Goal: Task Accomplishment & Management: Manage account settings

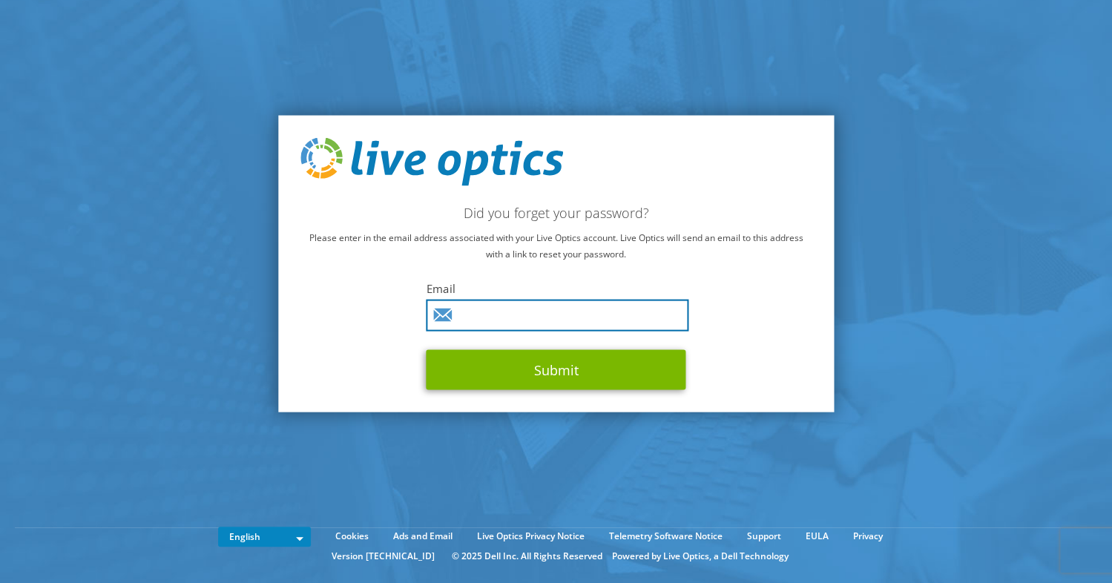
click at [482, 311] on input "text" at bounding box center [558, 316] width 263 height 32
type input "michael.tollen@proact.se"
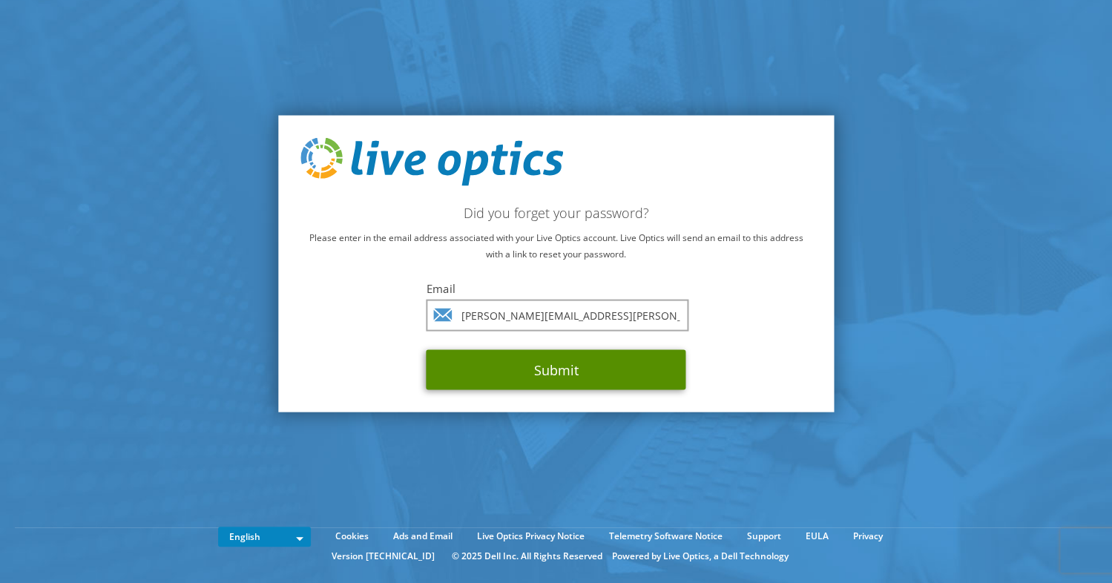
click at [509, 379] on button "Submit" at bounding box center [557, 370] width 260 height 40
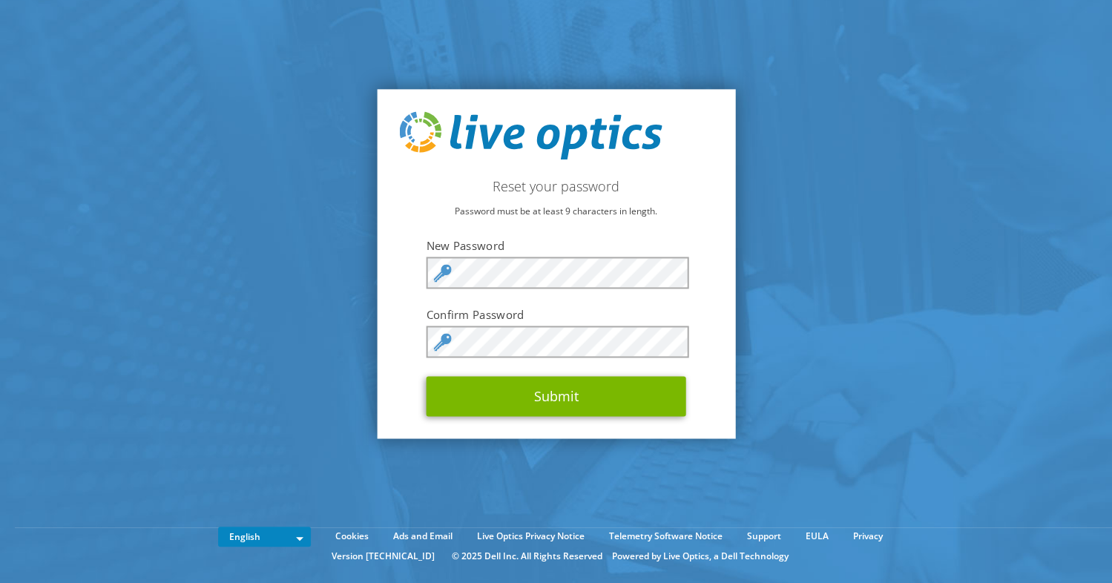
click at [689, 155] on div "Reset your password Password must be at least 9 characters in length. New Passw…" at bounding box center [556, 263] width 358 height 349
click at [0, 0] on div at bounding box center [0, 0] width 0 height 0
drag, startPoint x: 884, startPoint y: 20, endPoint x: 827, endPoint y: 19, distance: 57.1
click at [0, 0] on div at bounding box center [0, 0] width 0 height 0
drag, startPoint x: 967, startPoint y: 17, endPoint x: 828, endPoint y: 19, distance: 139.5
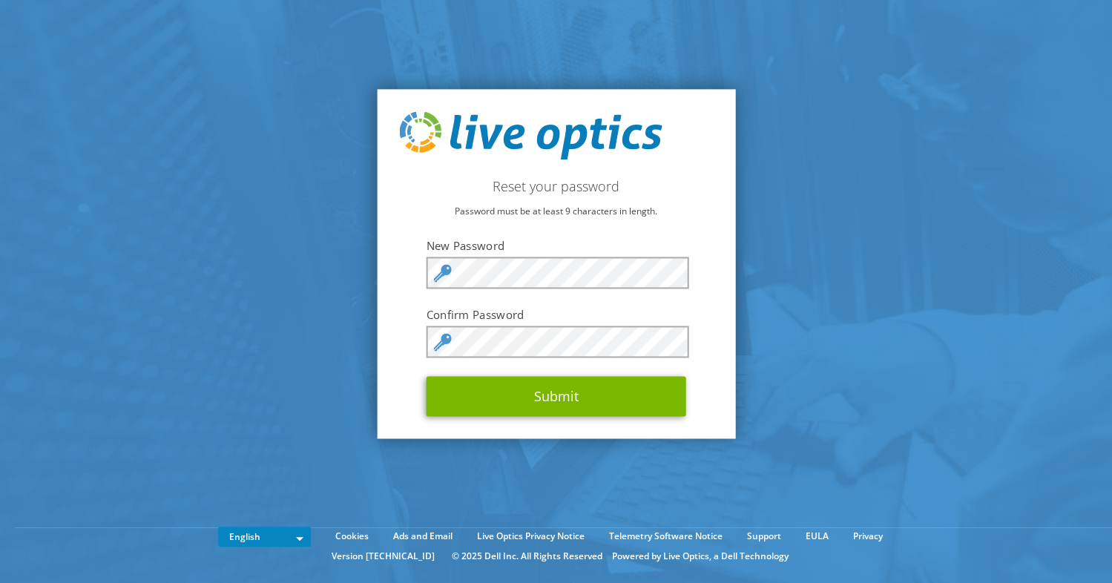
click at [828, 528] on div at bounding box center [556, 528] width 1112 height 0
drag, startPoint x: 834, startPoint y: 72, endPoint x: 929, endPoint y: 32, distance: 103.1
click at [840, 70] on section "Reset your password Password must be at least 9 characters in length. New Passw…" at bounding box center [556, 264] width 1112 height 528
click at [0, 0] on div at bounding box center [0, 0] width 0 height 0
drag, startPoint x: 957, startPoint y: 21, endPoint x: 830, endPoint y: 20, distance: 126.9
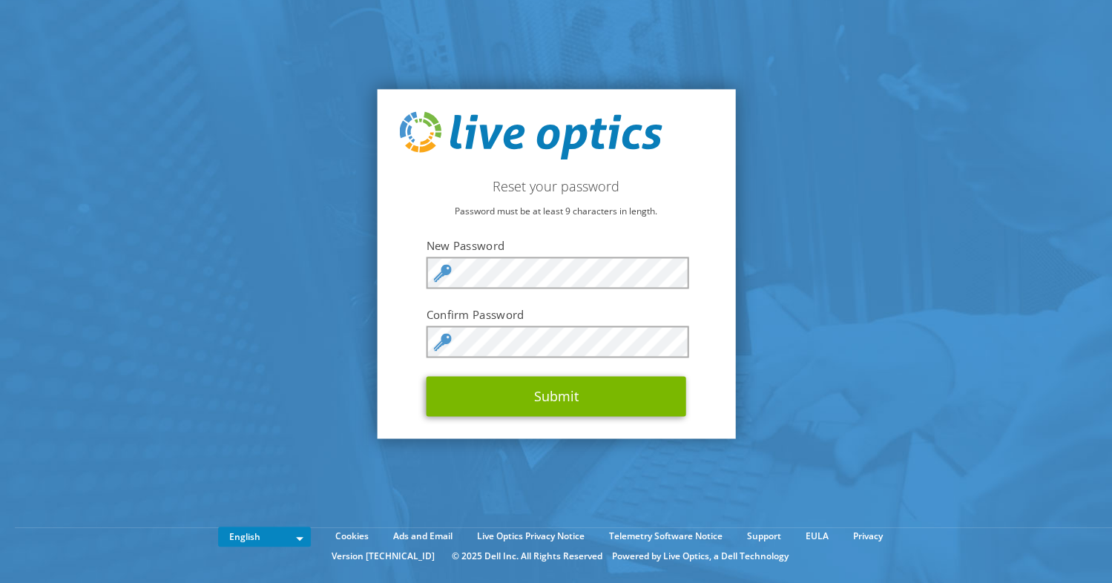
click at [830, 528] on div at bounding box center [556, 528] width 1112 height 0
click at [0, 0] on div at bounding box center [0, 0] width 0 height 0
drag, startPoint x: 949, startPoint y: 23, endPoint x: 829, endPoint y: 28, distance: 120.3
click at [829, 528] on div at bounding box center [556, 528] width 1112 height 0
click at [0, 0] on div at bounding box center [0, 0] width 0 height 0
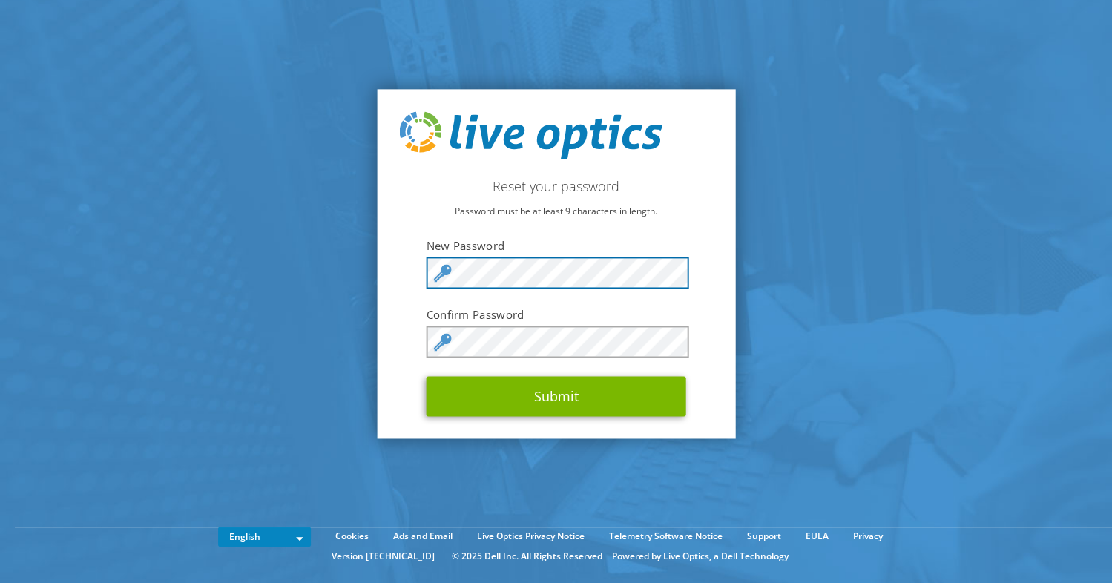
click at [394, 269] on div "Reset your password Password must be at least 9 characters in length. New Passw…" at bounding box center [556, 263] width 358 height 349
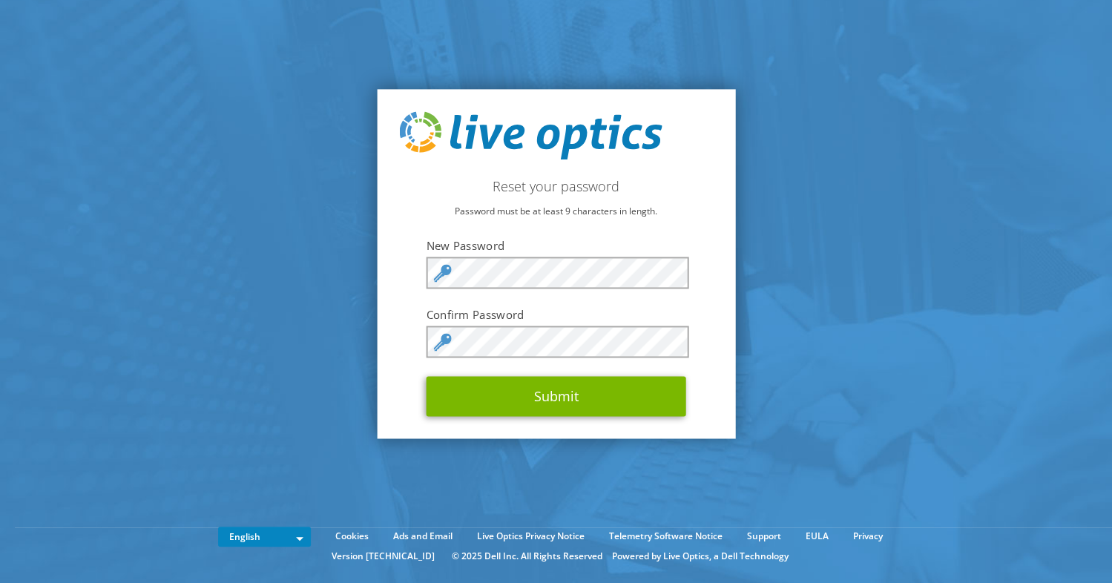
click at [0, 0] on div at bounding box center [0, 0] width 0 height 0
click at [775, 329] on section "Reset your password Password must be at least 9 characters in length. New Passw…" at bounding box center [556, 264] width 1112 height 528
click at [595, 528] on div at bounding box center [556, 528] width 1112 height 0
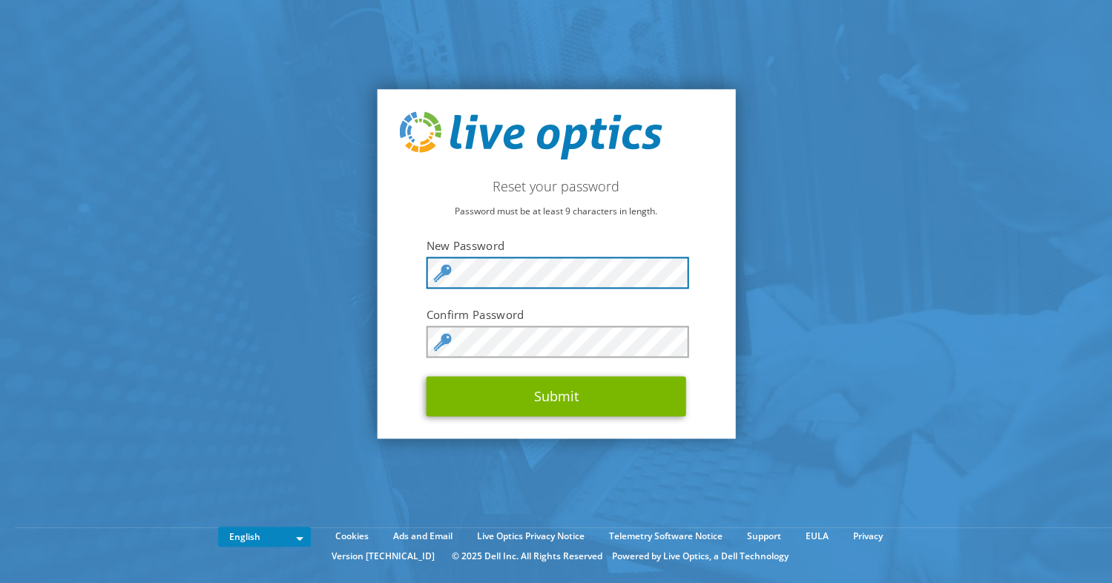
click at [295, 271] on section "Reset your password Password must be at least 9 characters in length. New Passw…" at bounding box center [556, 264] width 1112 height 528
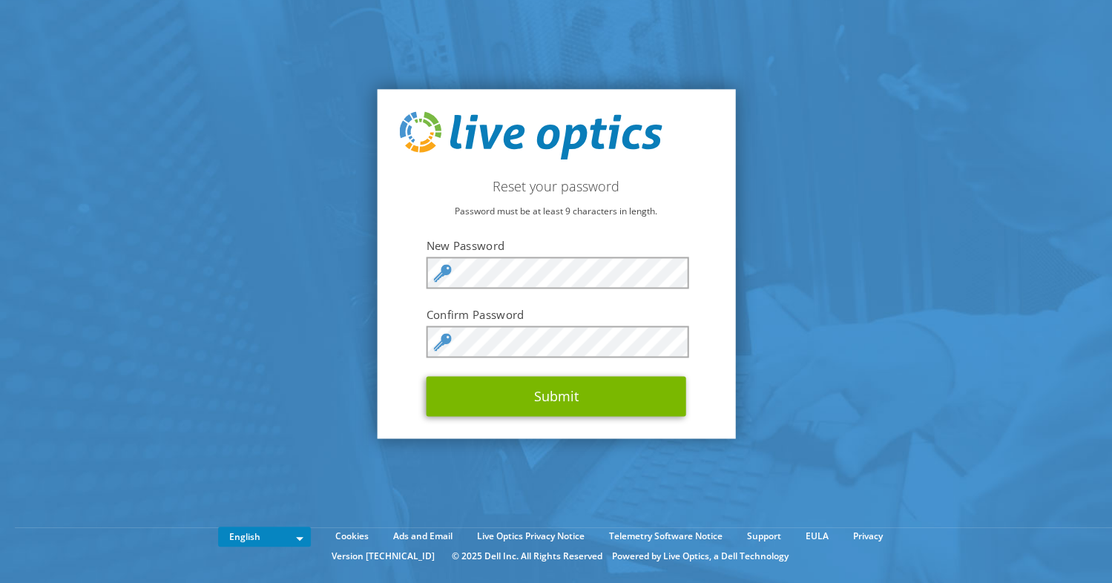
drag, startPoint x: 910, startPoint y: 266, endPoint x: 699, endPoint y: 314, distance: 216.0
click at [910, 266] on section "Reset your password Password must be at least 9 characters in length. New Passw…" at bounding box center [556, 264] width 1112 height 528
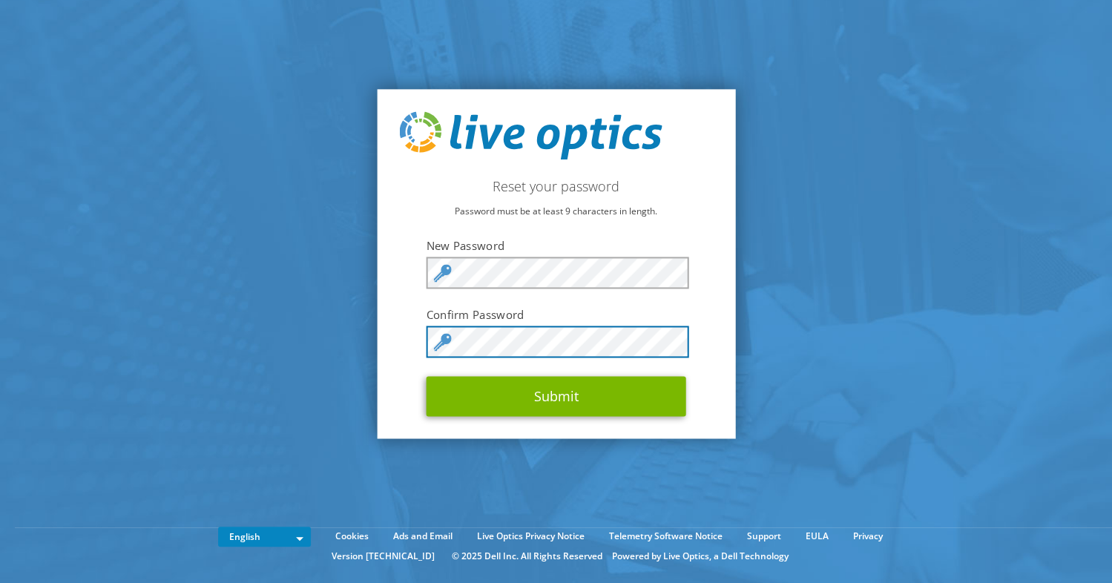
click at [372, 334] on section "Reset your password Password must be at least 9 characters in length. New Passw…" at bounding box center [556, 264] width 1112 height 528
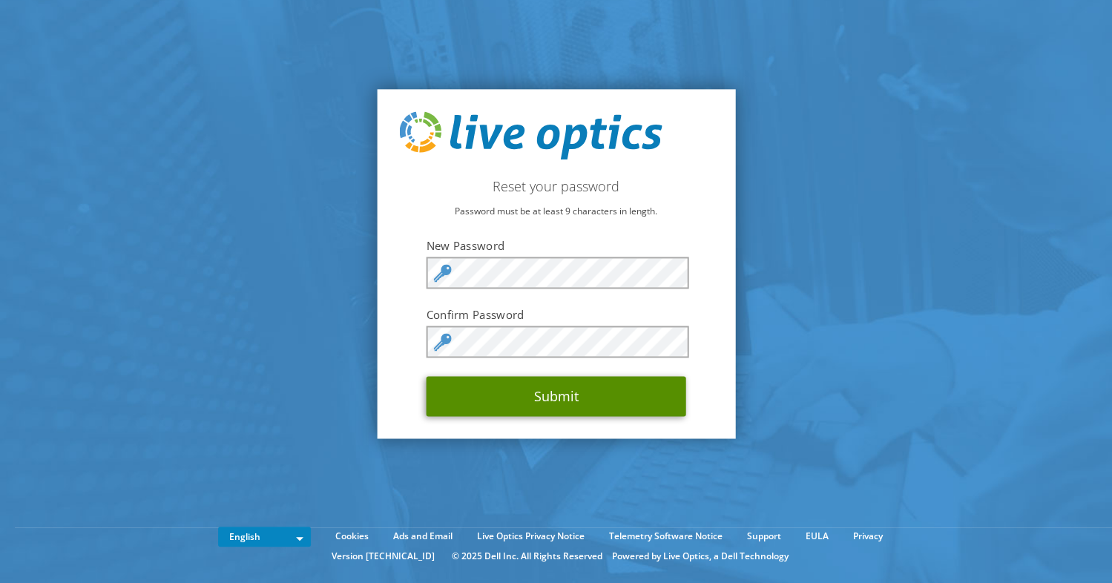
click at [580, 406] on button "Submit" at bounding box center [557, 396] width 260 height 40
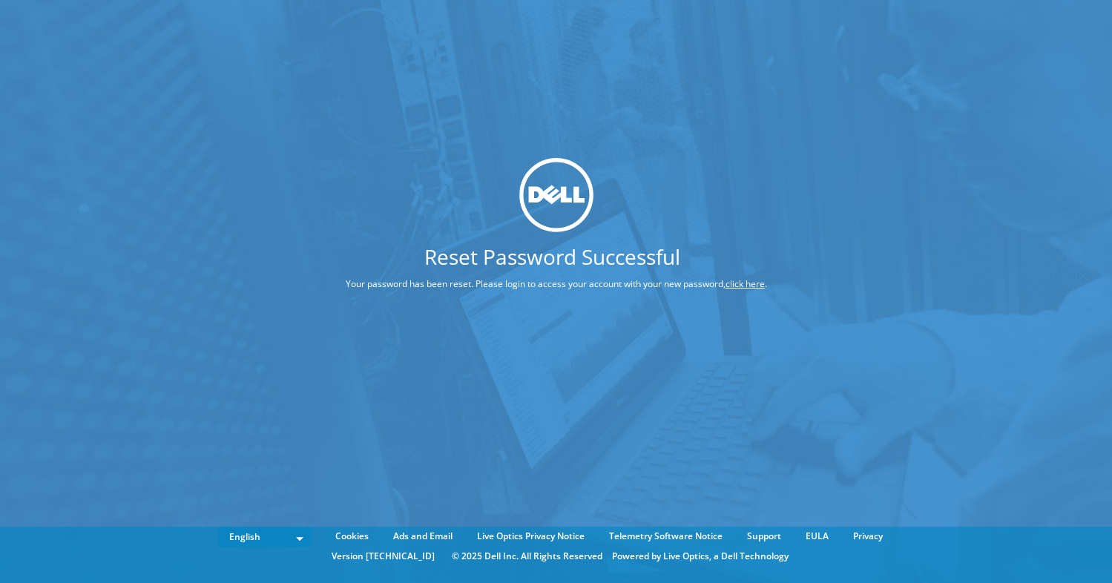
click at [892, 22] on div "Reset Password Successful Your password has been reset. Please login to access …" at bounding box center [556, 269] width 1112 height 539
click at [751, 287] on link "click here" at bounding box center [745, 283] width 39 height 13
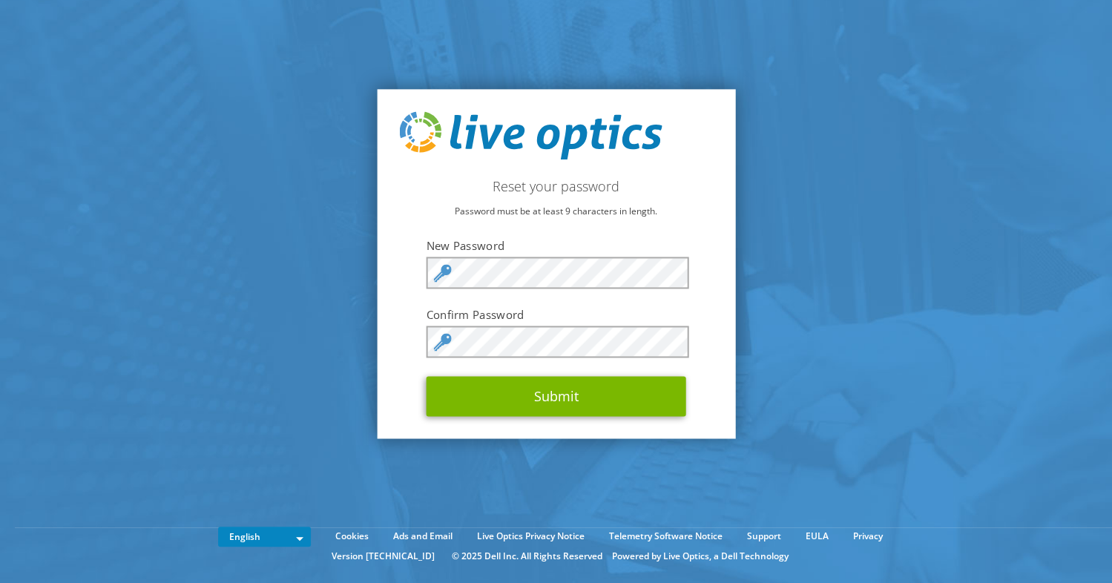
click at [536, 371] on form "New Password Confirm Password Submit" at bounding box center [557, 327] width 260 height 177
click at [542, 463] on section "Reset your password Password must be at least 9 characters in length. New Passw…" at bounding box center [556, 264] width 1112 height 528
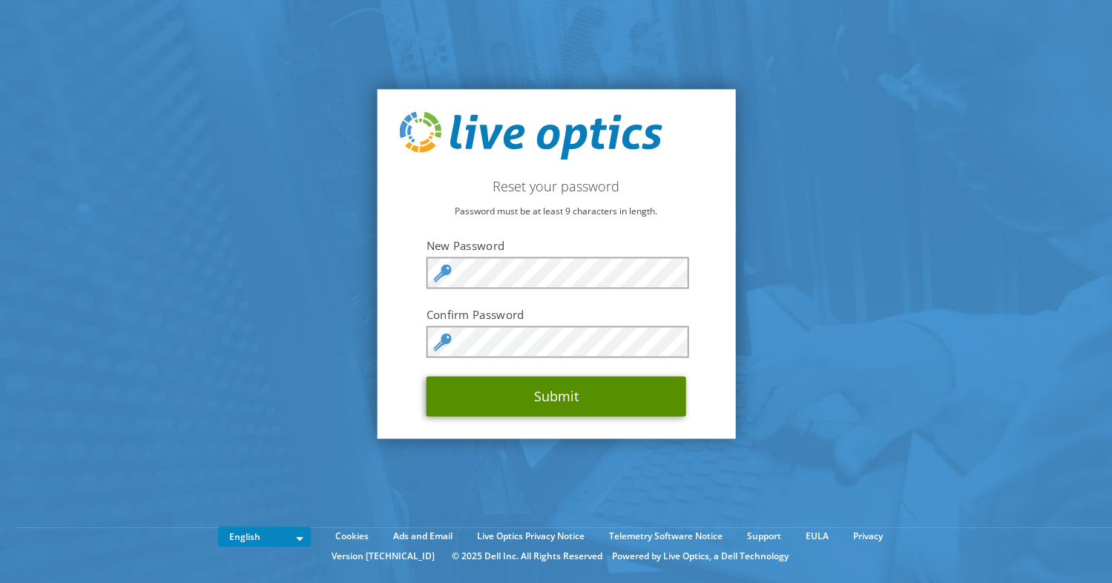
click at [576, 397] on button "Submit" at bounding box center [557, 396] width 260 height 40
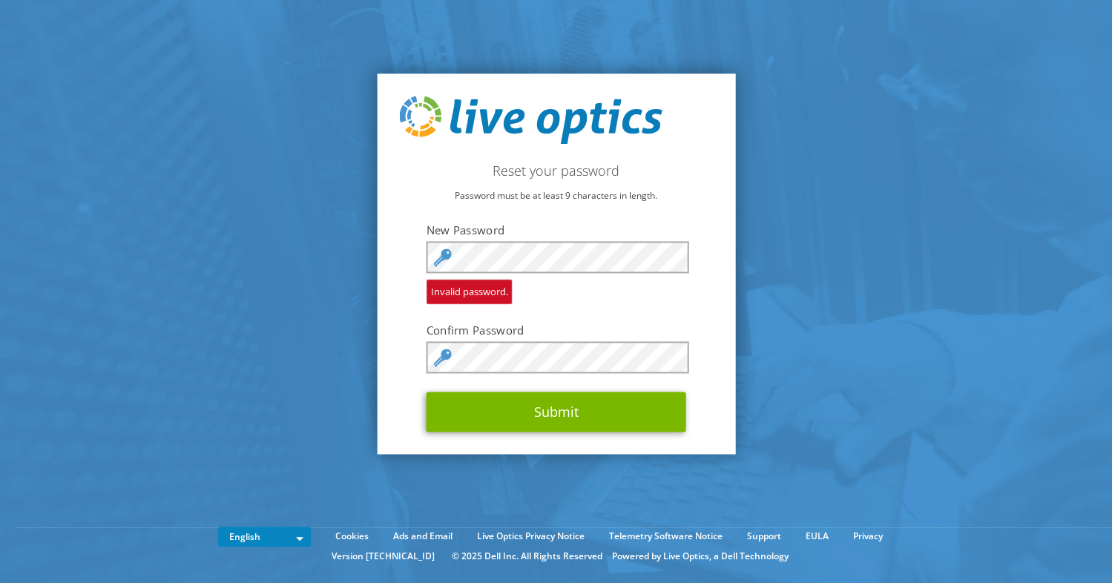
click at [720, 335] on div "Reset your password Password must be at least 9 characters in length. New Passw…" at bounding box center [556, 263] width 358 height 381
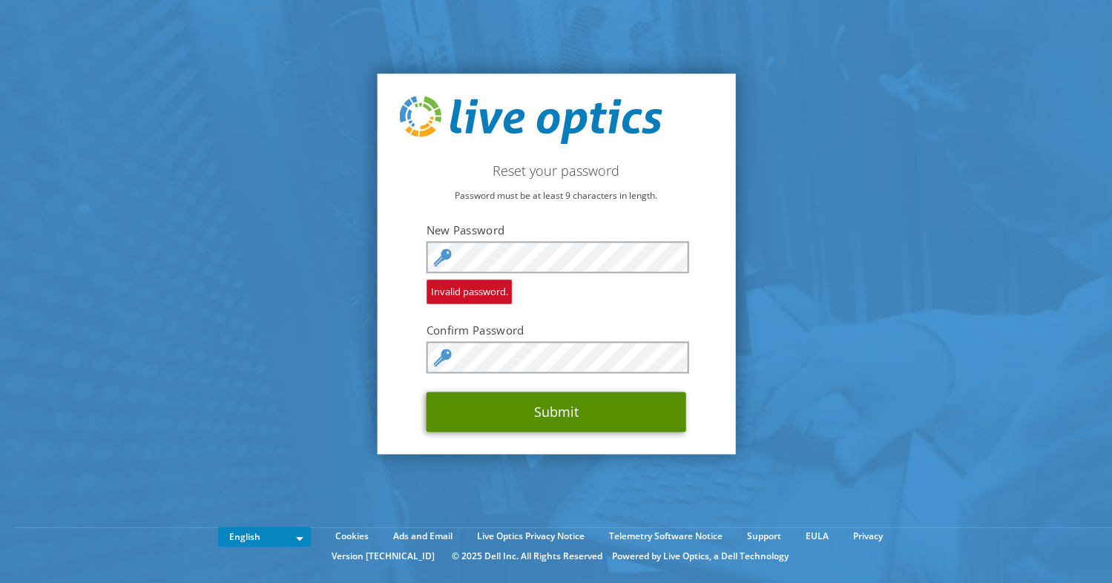
click at [637, 410] on button "Submit" at bounding box center [557, 412] width 260 height 40
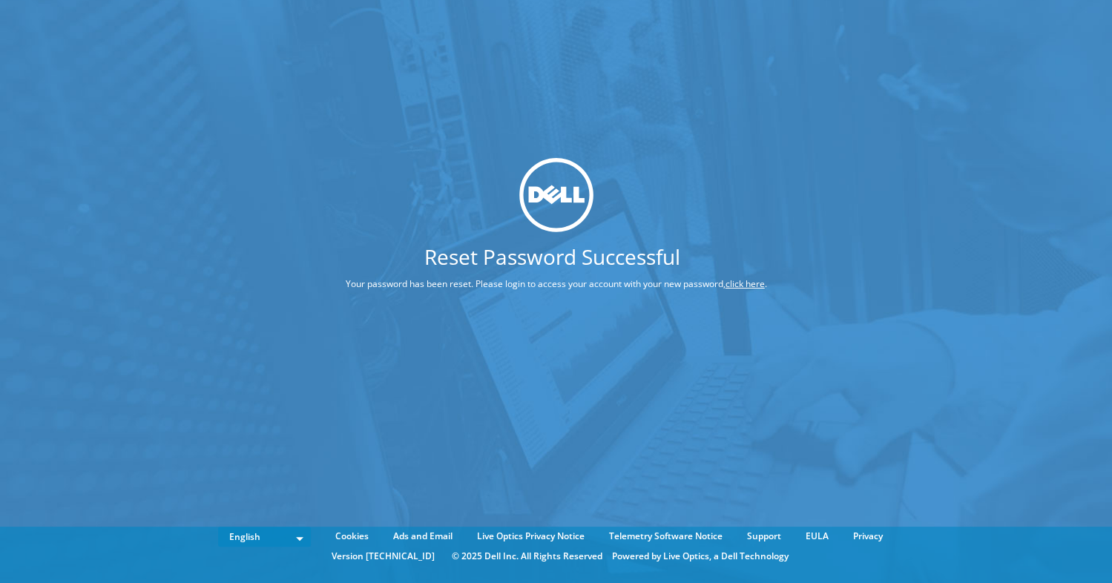
click at [758, 283] on link "click here" at bounding box center [745, 283] width 39 height 13
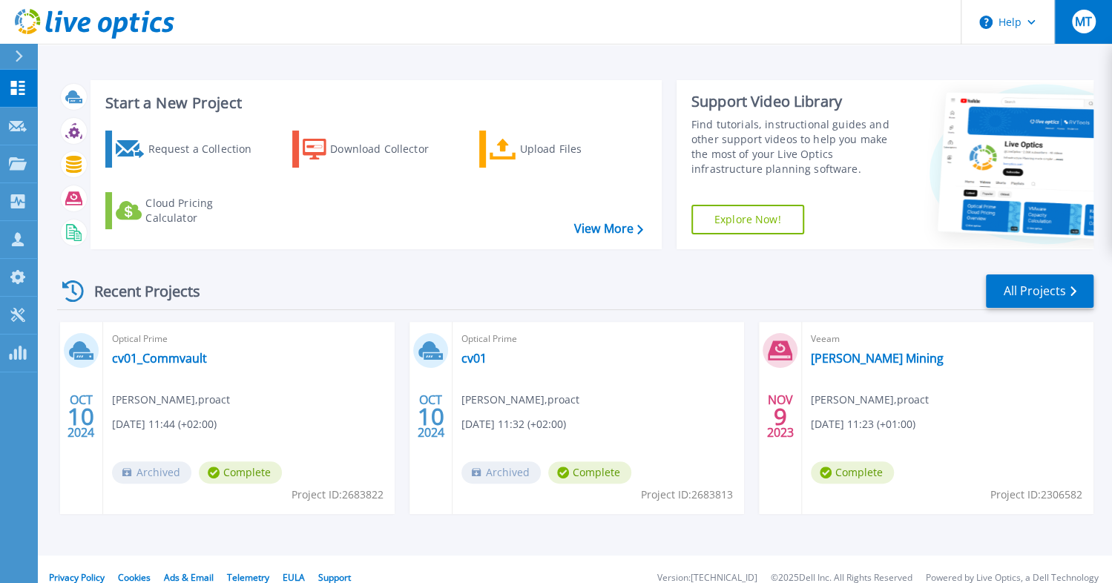
click at [1085, 19] on span "MT" at bounding box center [1083, 22] width 17 height 12
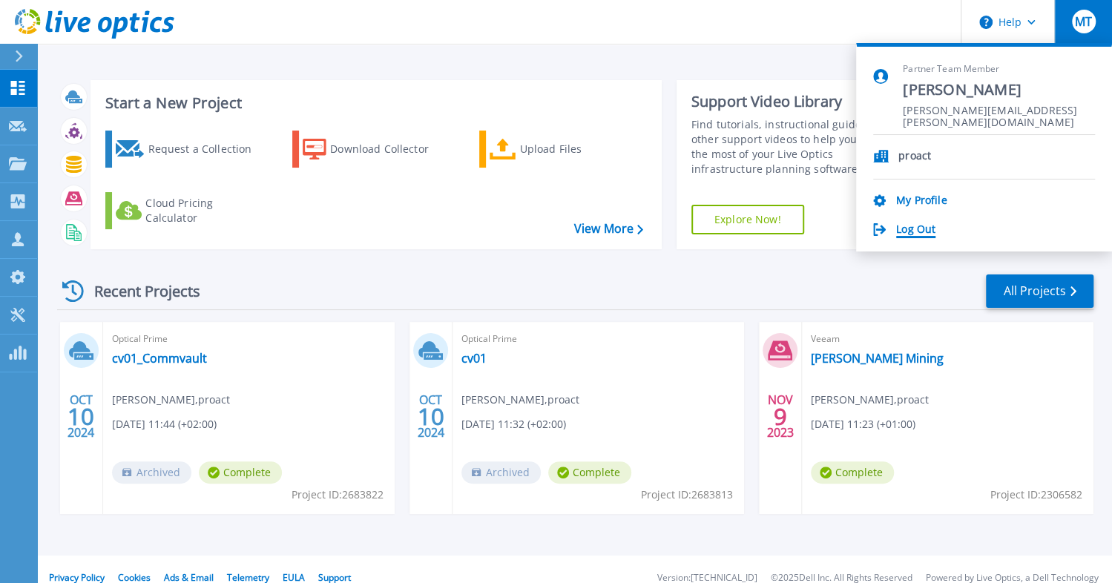
click at [910, 226] on link "Log Out" at bounding box center [915, 230] width 39 height 14
